Goal: Information Seeking & Learning: Learn about a topic

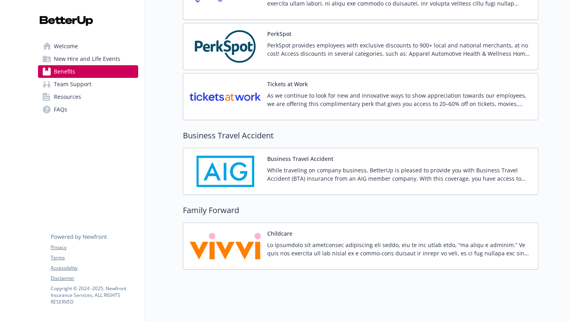
scroll to position [1799, 0]
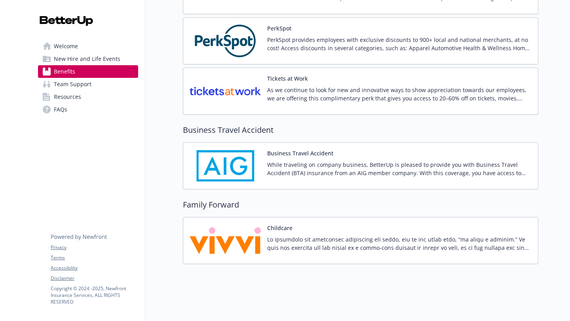
click at [99, 86] on link "Team Support" at bounding box center [88, 84] width 100 height 13
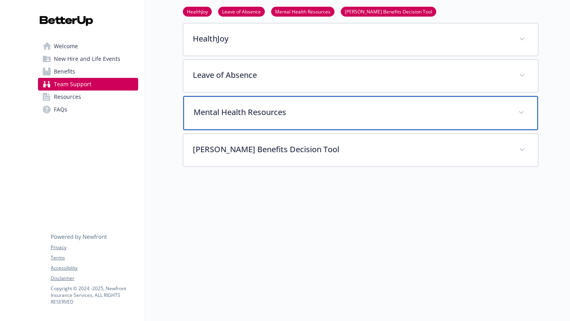
scroll to position [172, 0]
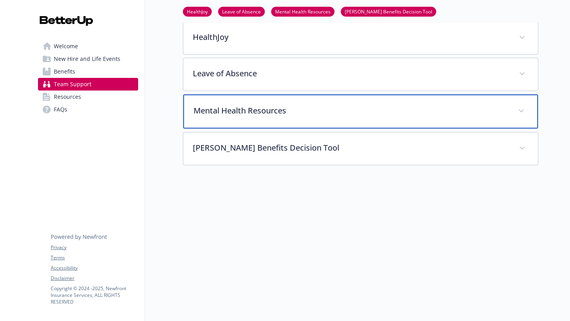
click at [353, 114] on p "Mental Health Resources" at bounding box center [350, 111] width 315 height 12
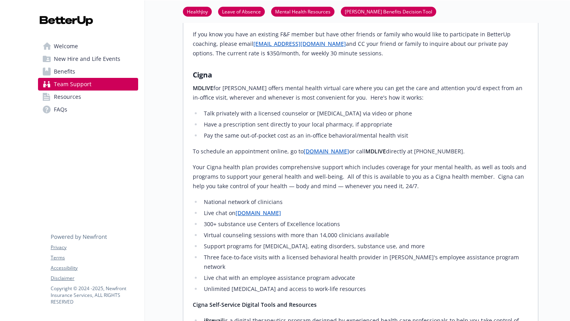
scroll to position [464, 0]
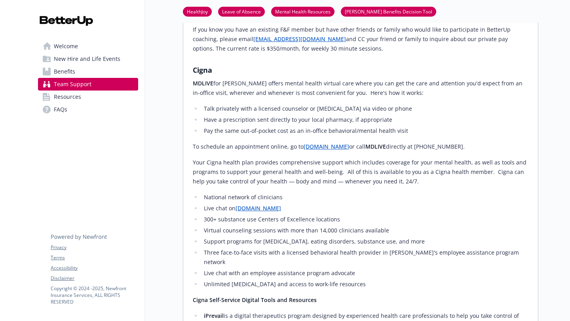
click at [78, 63] on span "New Hire and Life Events" at bounding box center [87, 59] width 66 height 13
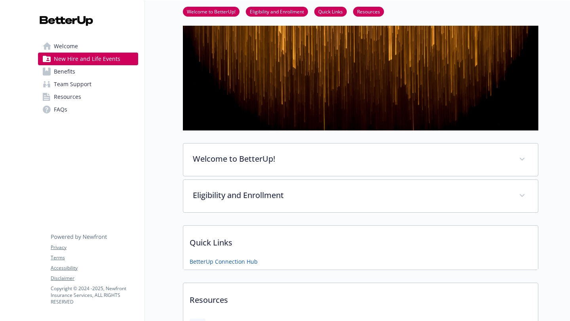
scroll to position [46, 0]
